Goal: Information Seeking & Learning: Learn about a topic

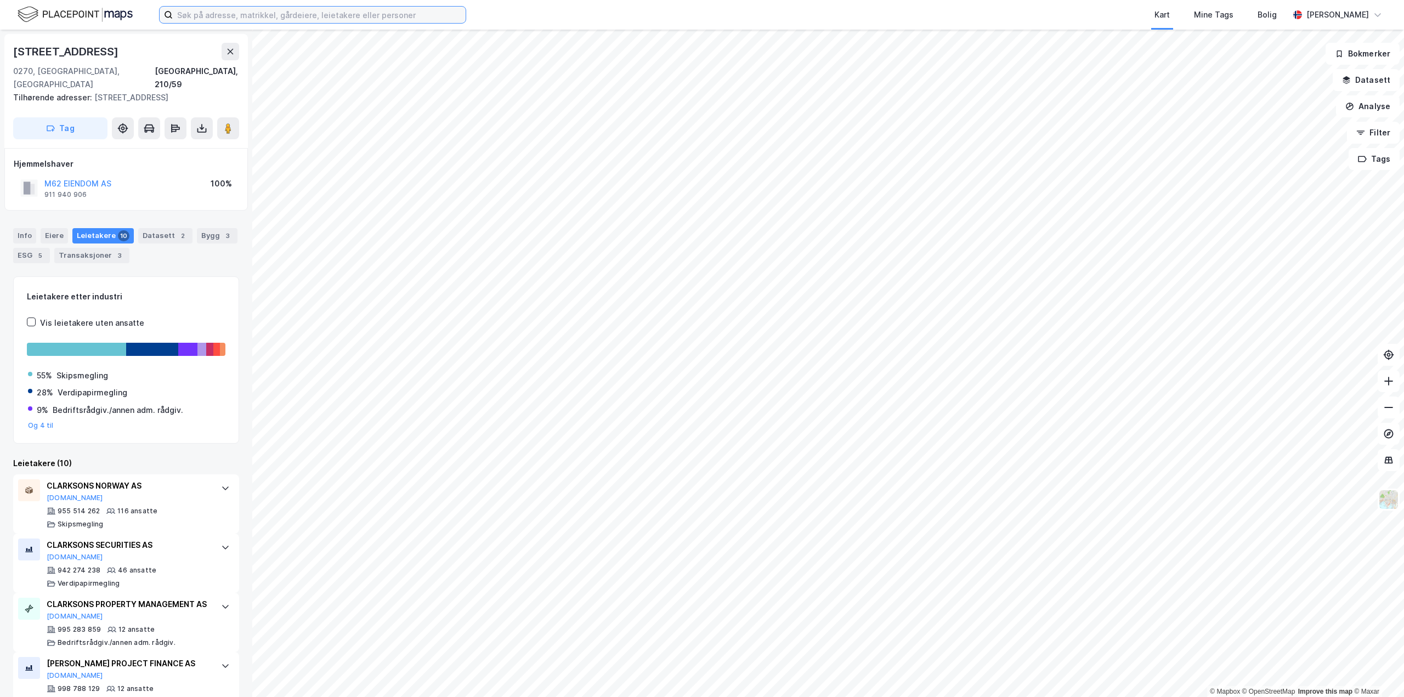
click at [264, 19] on input at bounding box center [319, 15] width 293 height 16
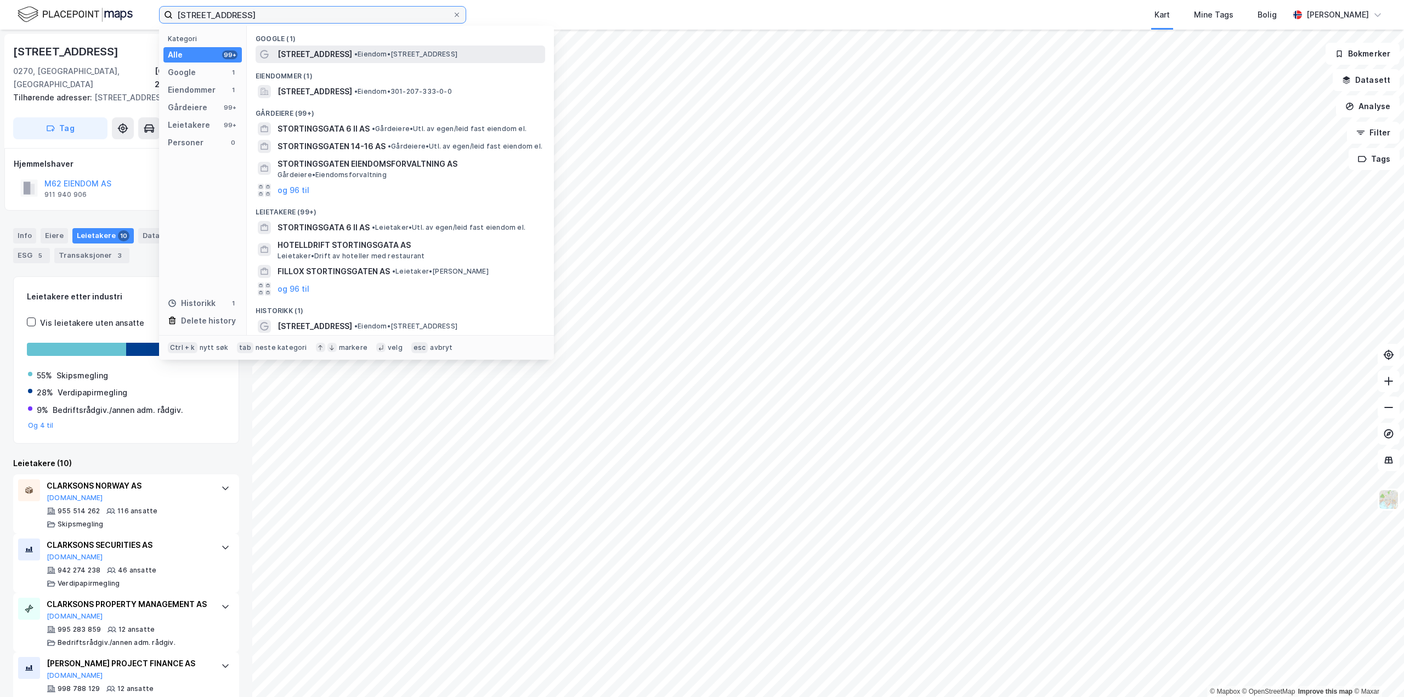
type input "[STREET_ADDRESS]"
click at [354, 53] on span "• Eiendom • [STREET_ADDRESS]" at bounding box center [405, 54] width 103 height 9
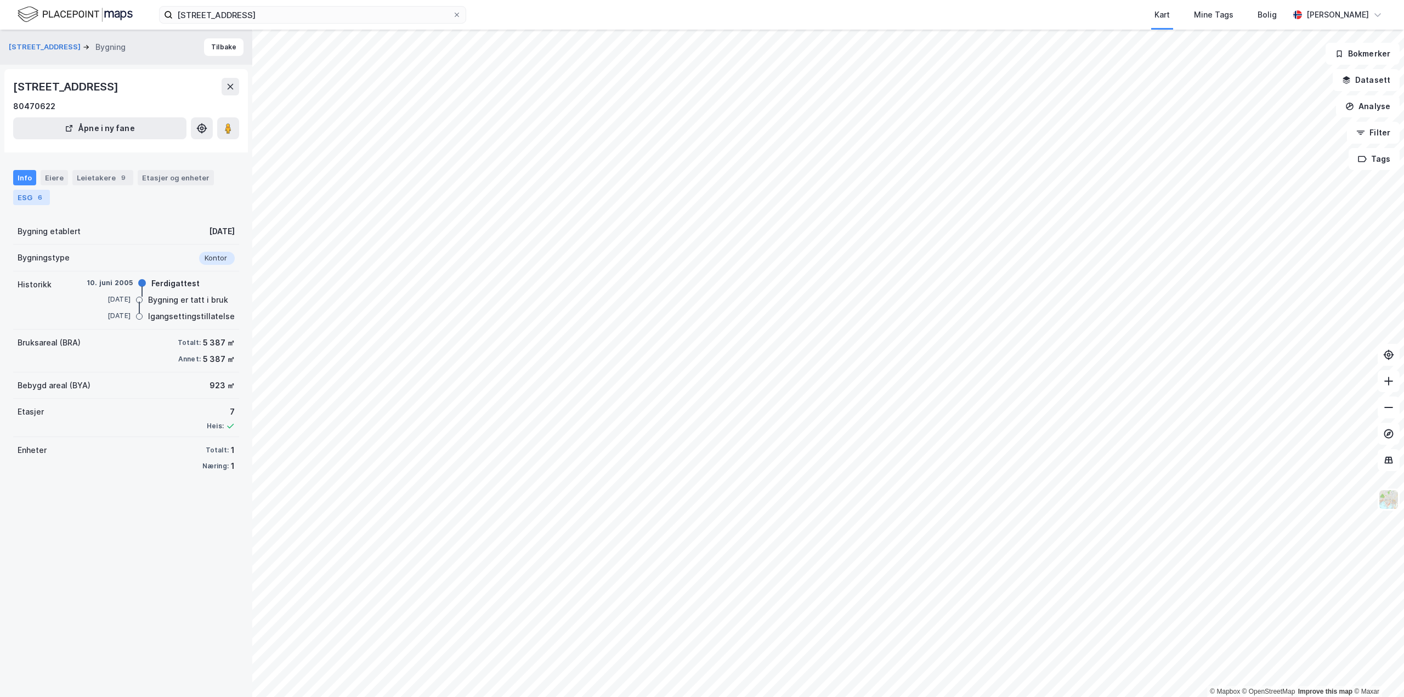
click at [41, 201] on div "6" at bounding box center [40, 197] width 11 height 11
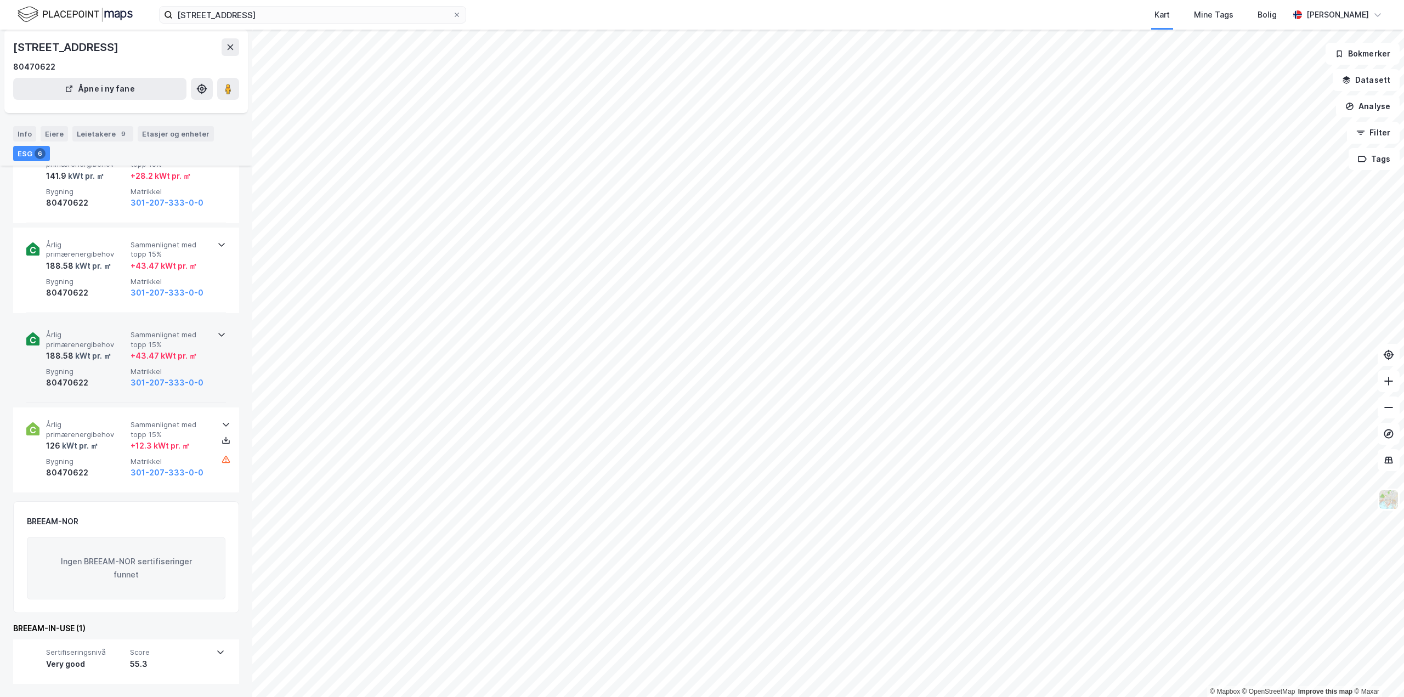
scroll to position [217, 0]
